Goal: Information Seeking & Learning: Check status

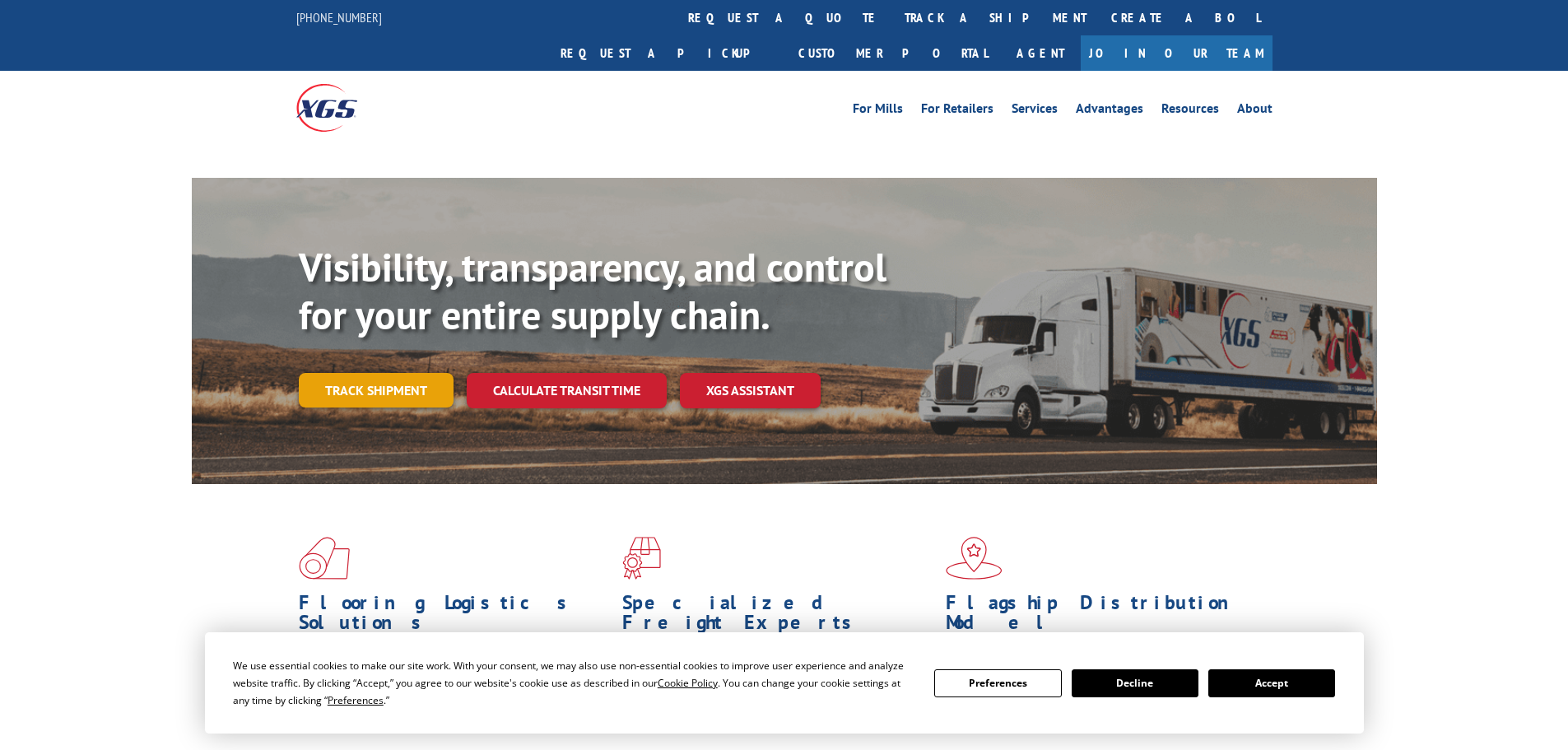
click at [385, 354] on div "Visibility, transparency, and control for your entire supply chain. Track shipm…" at bounding box center [838, 359] width 1078 height 230
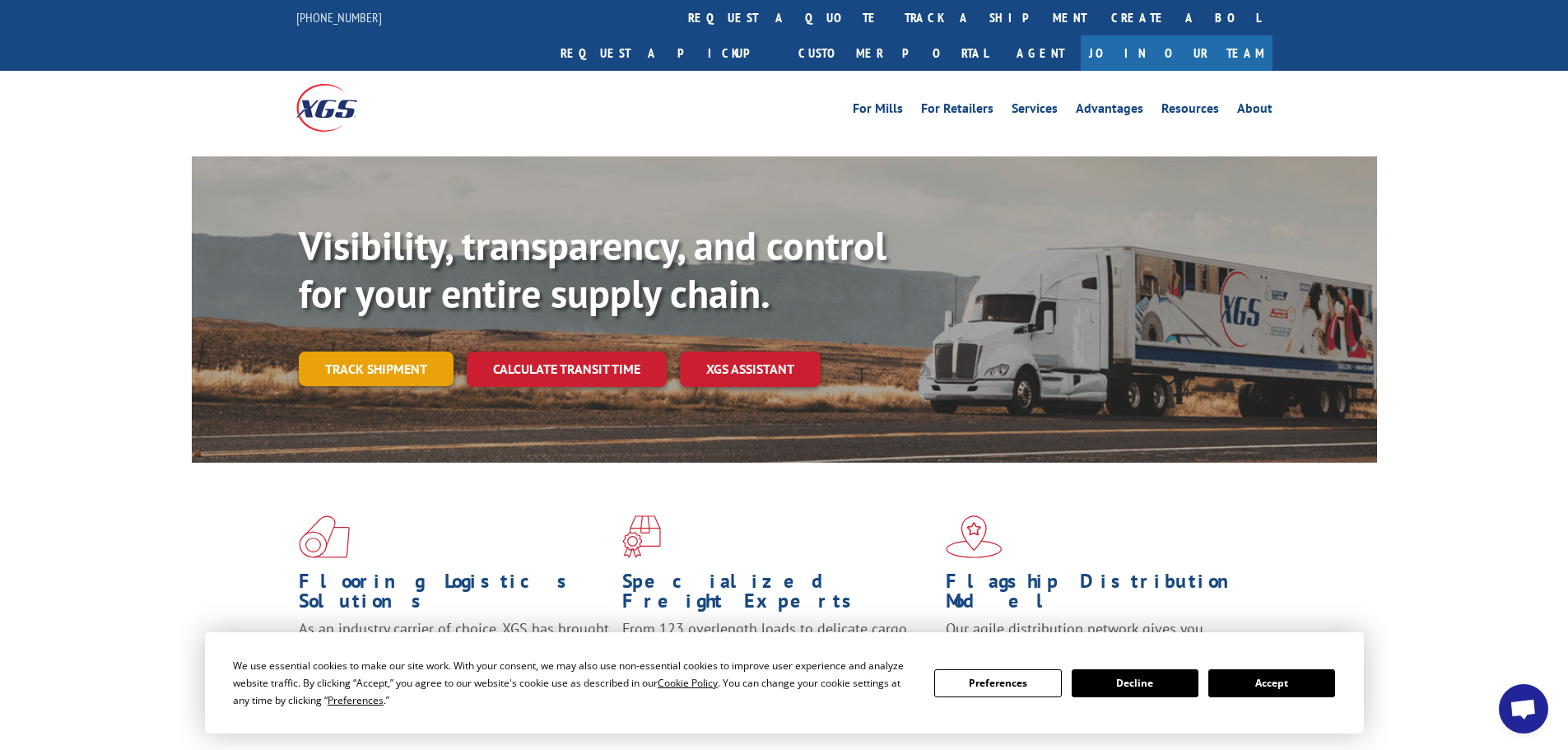
click at [381, 352] on link "Track shipment" at bounding box center [376, 369] width 155 height 34
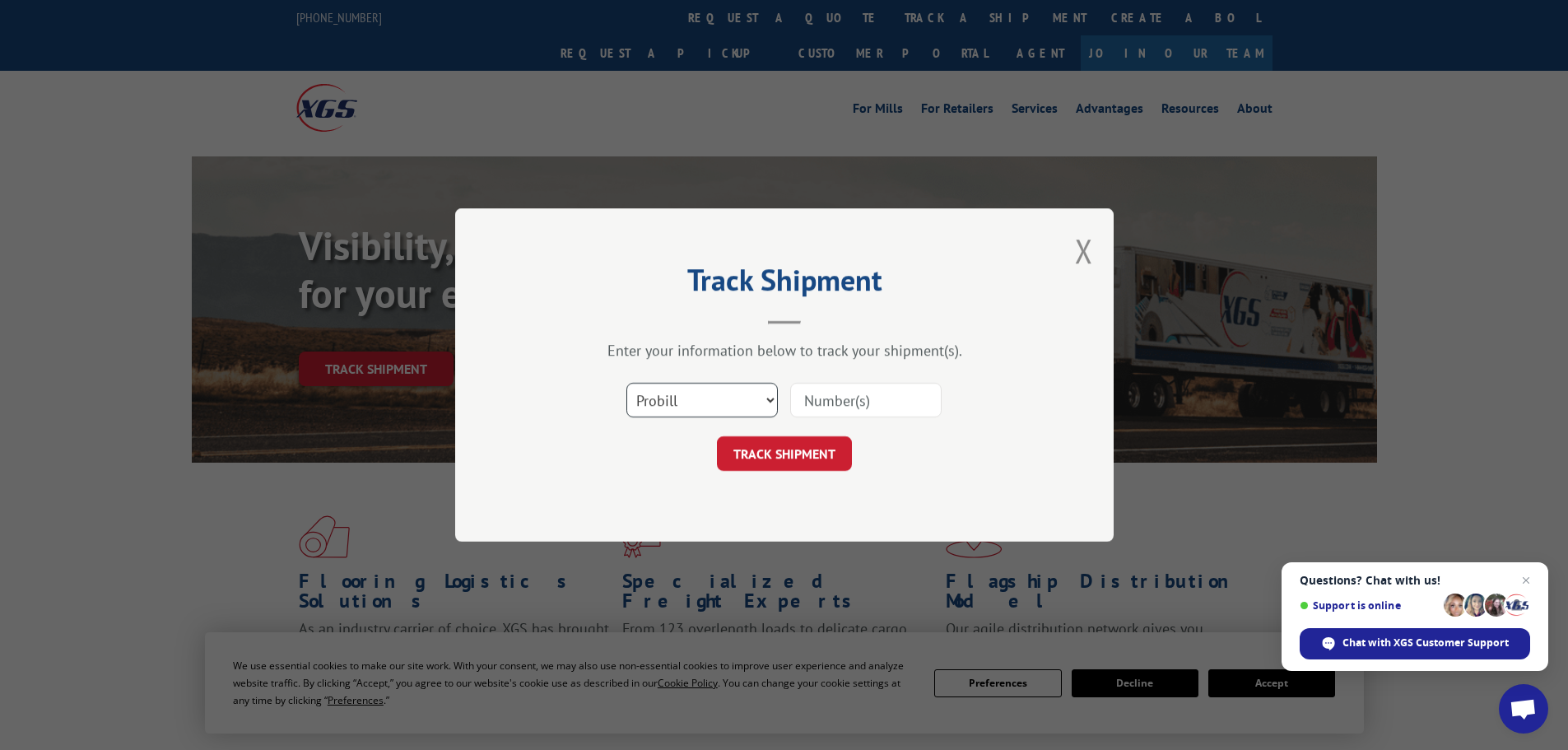
click at [693, 398] on select "Select category... Probill BOL PO" at bounding box center [702, 400] width 151 height 34
select select "bol"
click at [626, 383] on select "Select category... Probill BOL PO" at bounding box center [702, 400] width 151 height 34
click at [840, 391] on input at bounding box center [865, 400] width 151 height 34
paste input "6013454"
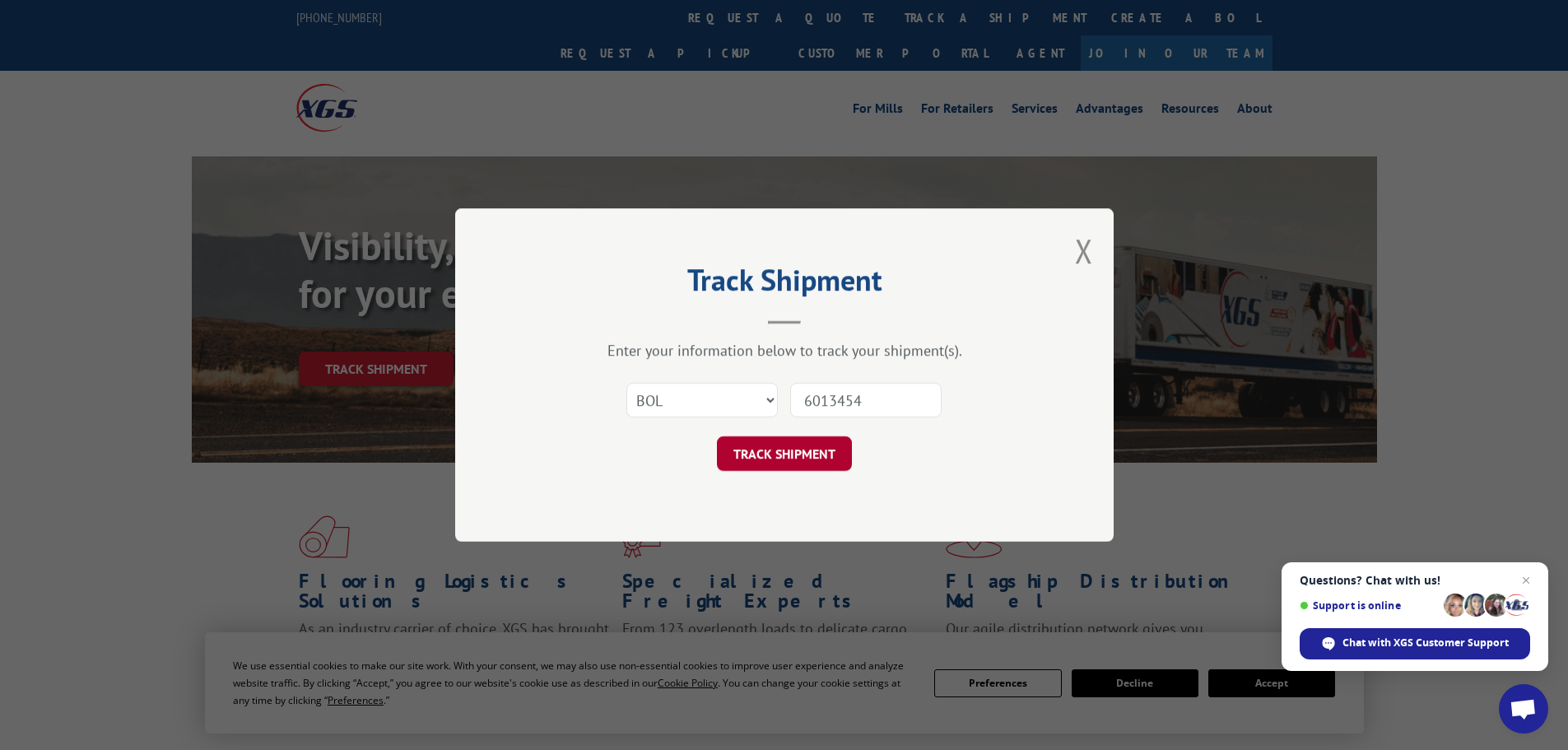
type input "6013454"
click at [801, 447] on button "TRACK SHIPMENT" at bounding box center [784, 453] width 135 height 34
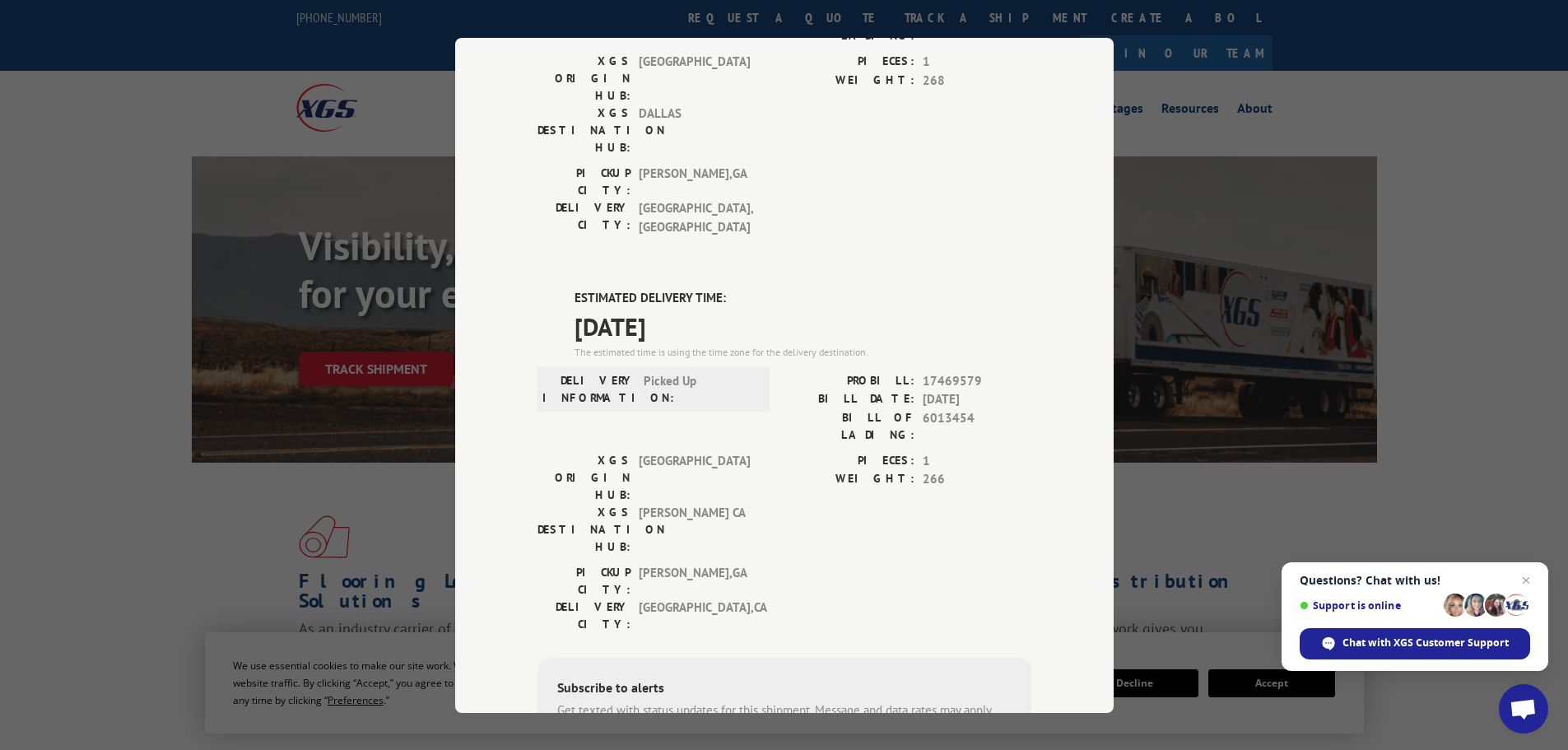
scroll to position [329, 0]
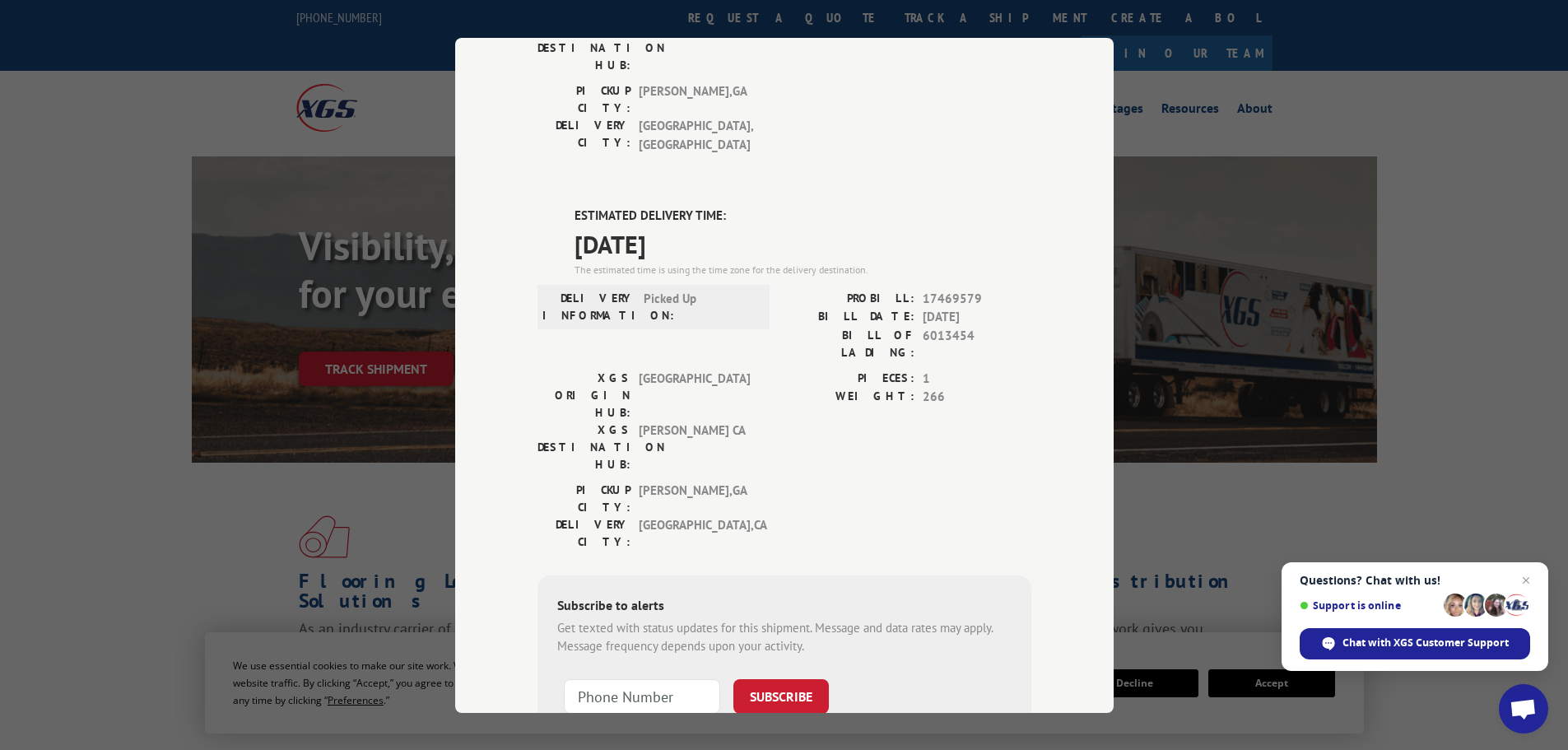
drag, startPoint x: 708, startPoint y: 155, endPoint x: 549, endPoint y: 127, distance: 161.4
click at [549, 207] on div "ESTIMATED DELIVERY TIME: [DATE] The estimated time is using the time zone for t…" at bounding box center [784, 502] width 493 height 592
copy div "ESTIMATED DELIVERY TIME: [DATE]"
drag, startPoint x: 975, startPoint y: 239, endPoint x: 913, endPoint y: 238, distance: 62.0
click at [913, 326] on div "BILL OF LADING: 6013454" at bounding box center [907, 343] width 247 height 34
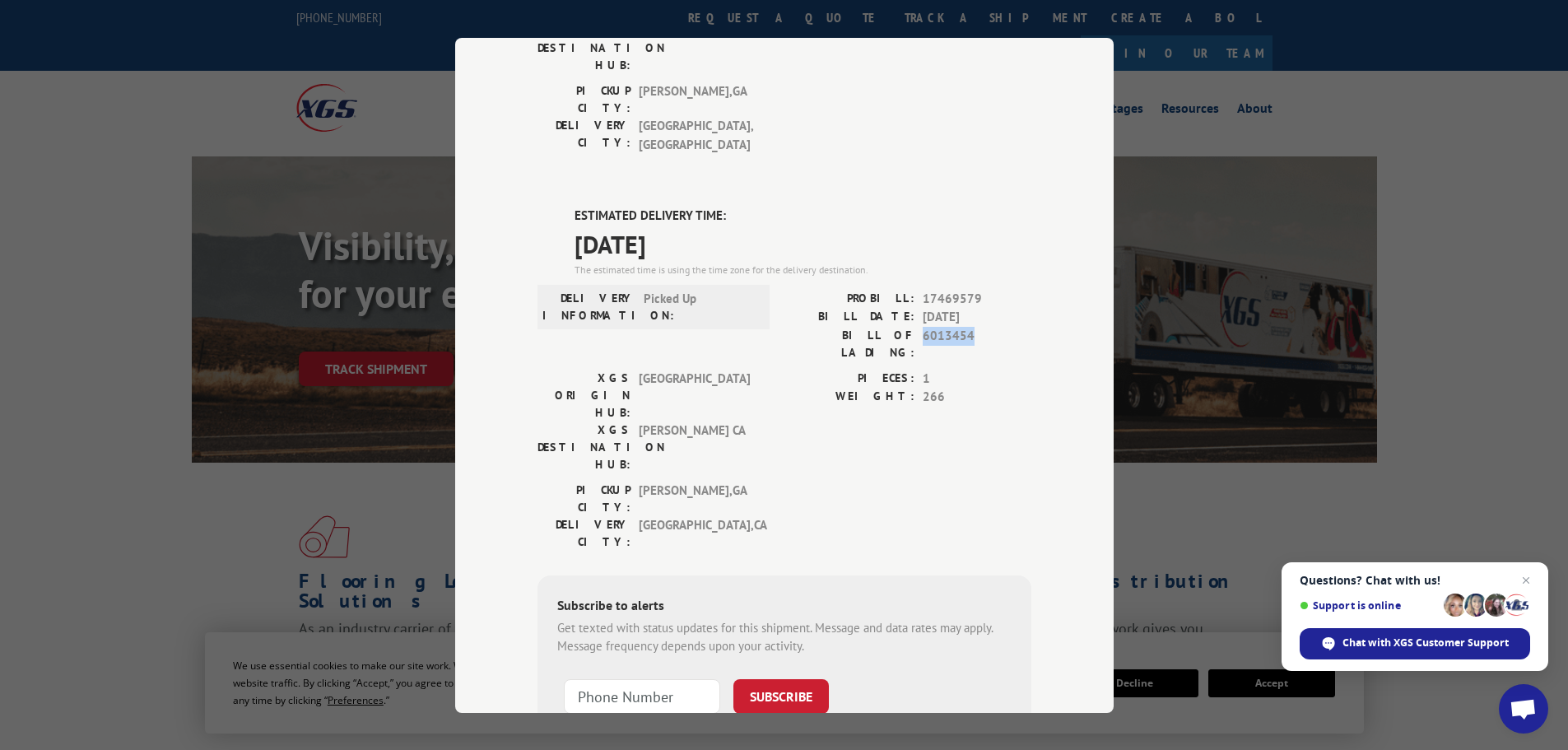
copy span "6013454"
